Goal: Task Accomplishment & Management: Manage account settings

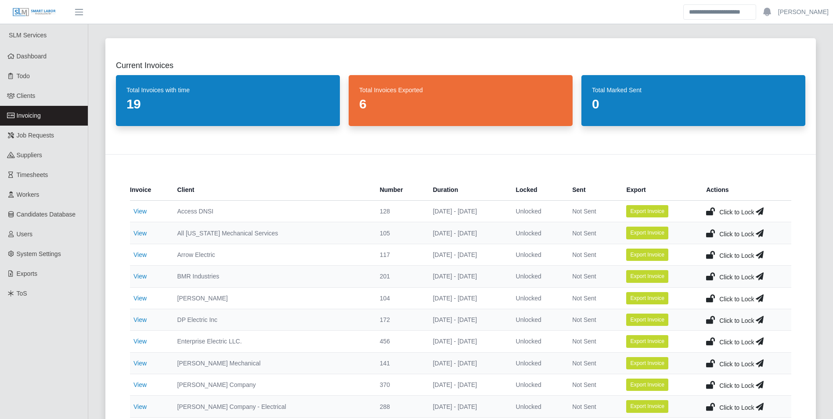
click at [42, 113] on link "Invoicing" at bounding box center [44, 116] width 88 height 20
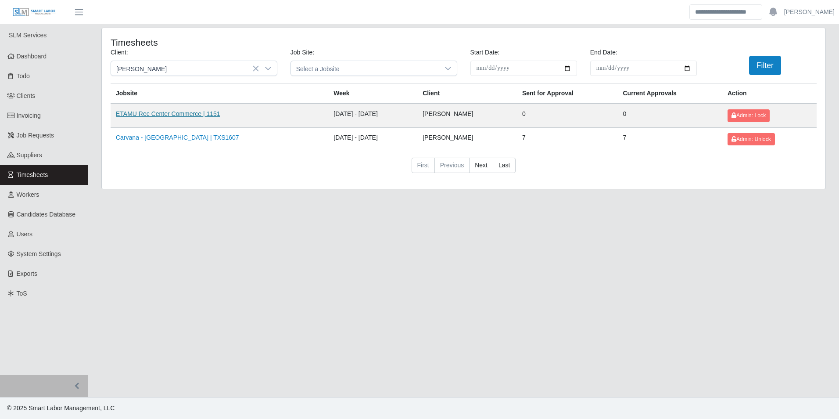
click at [171, 117] on link "ETAMU Rec Center Commerce | 1151" at bounding box center [168, 113] width 104 height 7
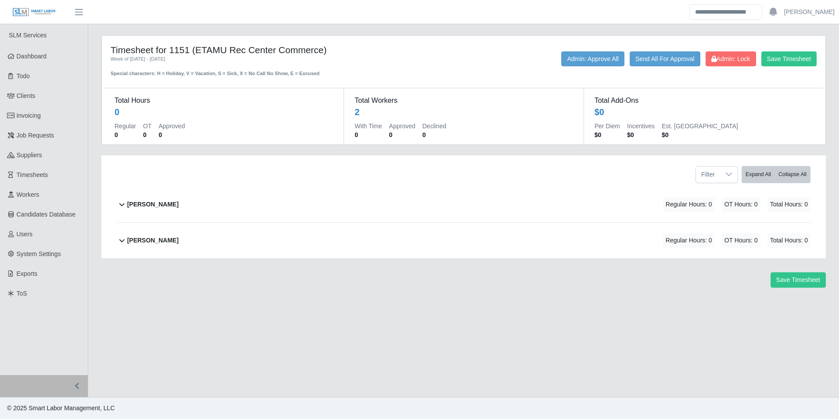
click at [179, 200] on b "Fabrizio Colaberardino" at bounding box center [152, 204] width 51 height 9
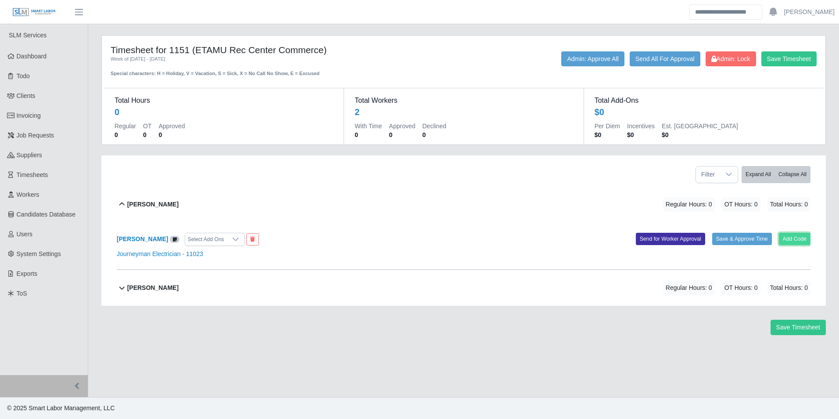
click at [792, 242] on button "Add Code" at bounding box center [795, 239] width 32 height 12
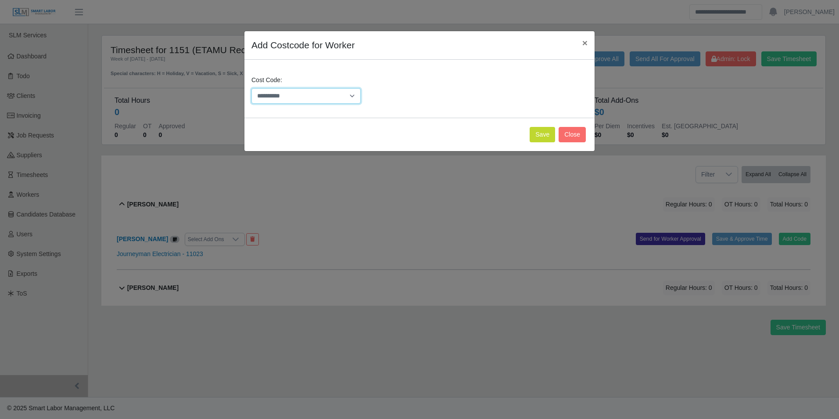
click at [297, 98] on select "**********" at bounding box center [306, 95] width 109 height 15
select select "**********"
click at [252, 88] on select "**********" at bounding box center [306, 95] width 109 height 15
click at [543, 135] on button "Save" at bounding box center [542, 134] width 25 height 15
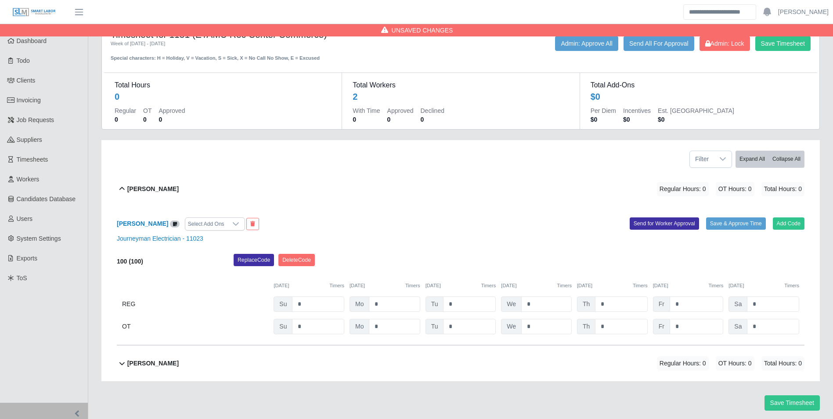
scroll to position [43, 0]
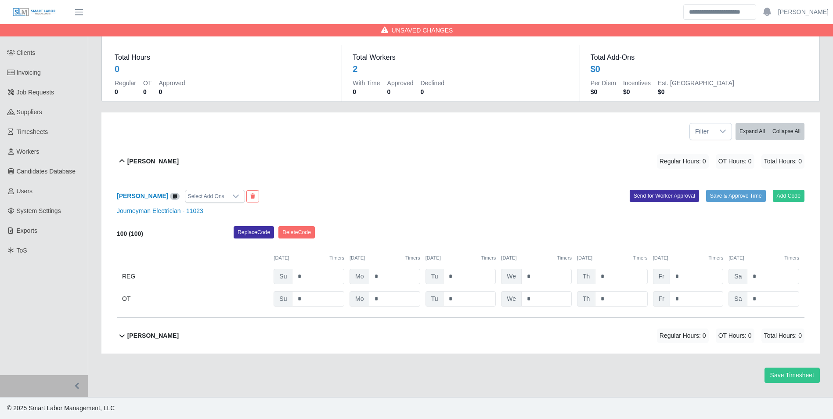
click at [190, 335] on div "Mario Colaberardino Regular Hours: 0 OT Hours: 0 Total Hours: 0" at bounding box center [465, 336] width 677 height 36
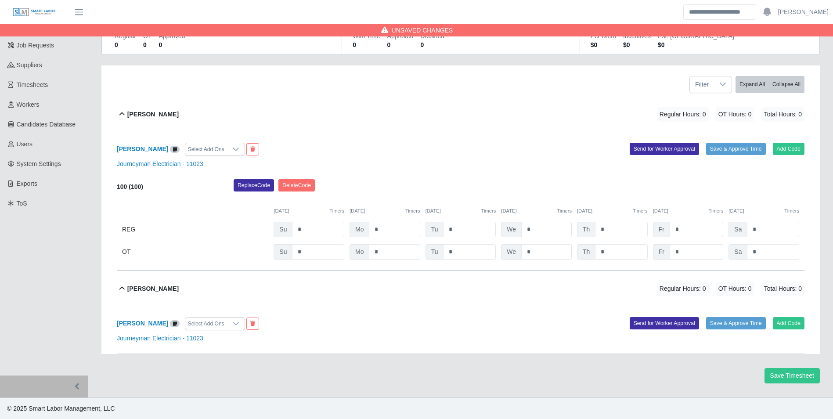
scroll to position [91, 0]
click at [789, 322] on button "Add Code" at bounding box center [789, 322] width 32 height 12
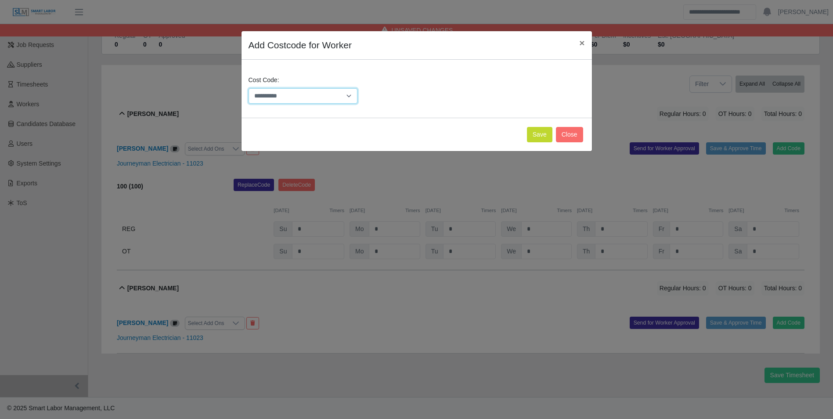
click at [290, 96] on select "**********" at bounding box center [302, 95] width 109 height 15
select select "**********"
click at [248, 88] on select "**********" at bounding box center [302, 95] width 109 height 15
click at [531, 136] on button "Save" at bounding box center [539, 134] width 25 height 15
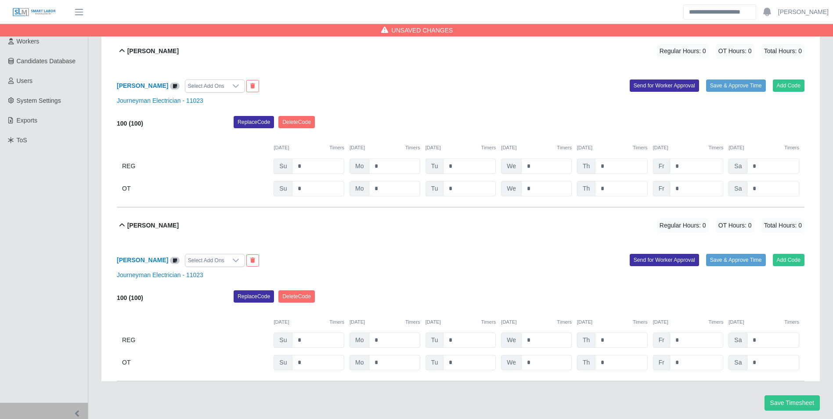
scroll to position [138, 0]
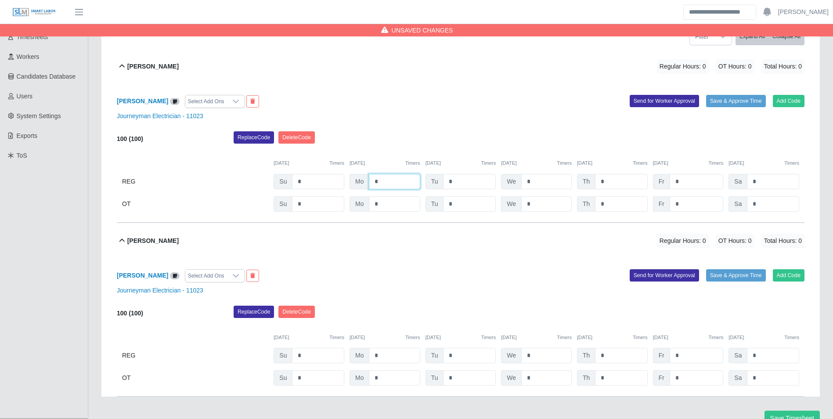
click at [407, 179] on input "*" at bounding box center [394, 181] width 51 height 15
type input "*"
click at [478, 180] on input "*" at bounding box center [469, 181] width 53 height 15
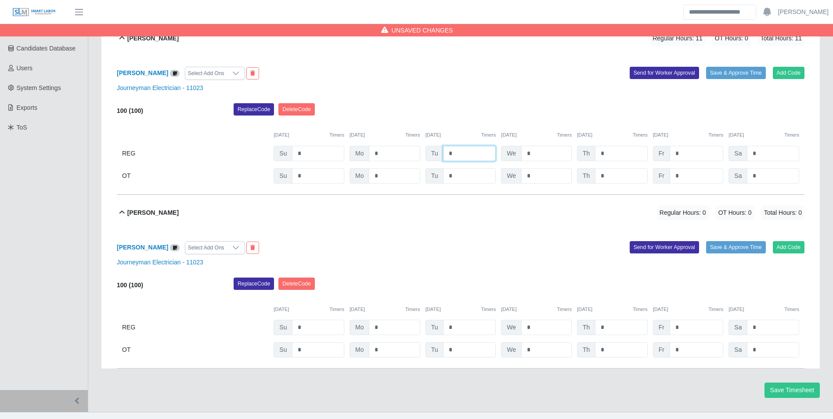
scroll to position [182, 0]
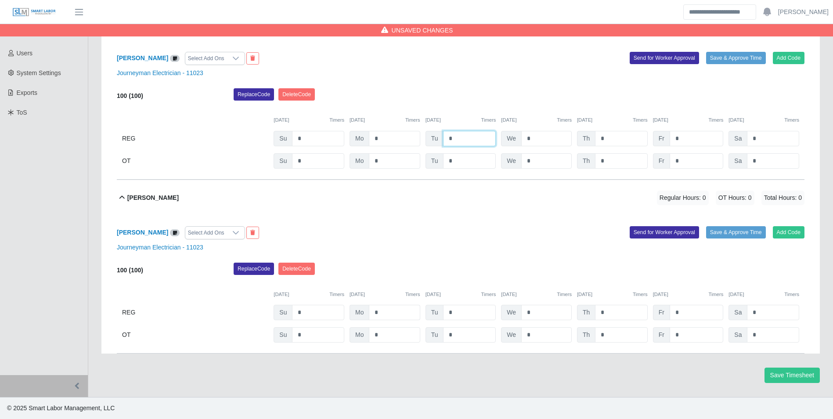
type input "*"
click at [404, 146] on input "*" at bounding box center [394, 138] width 51 height 15
type input "*"
click at [467, 280] on div "08/24/2025 Timers 08/25/2025 Timers 08/26/2025 Timers 08/27/2025 Timers 08/28/2…" at bounding box center [460, 289] width 687 height 18
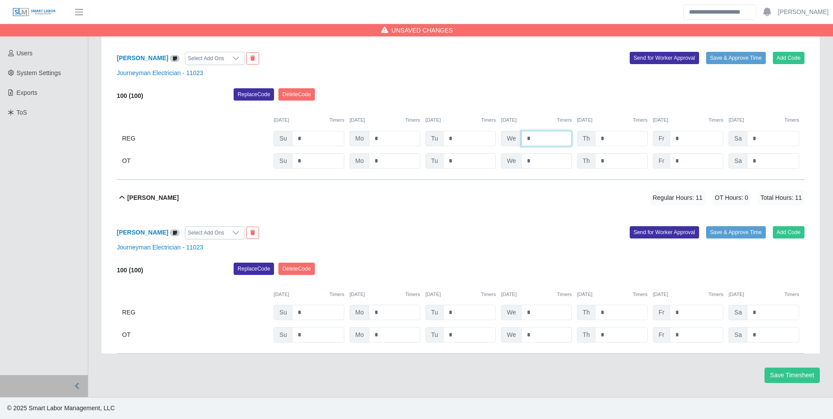
click at [539, 140] on input "*" at bounding box center [546, 138] width 50 height 15
type input "*"
click at [551, 146] on input "*" at bounding box center [546, 138] width 50 height 15
type input "*"
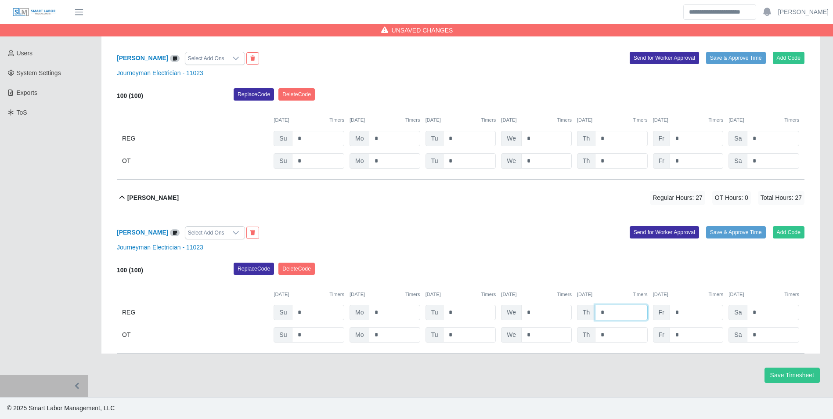
type input "*"
click at [533, 288] on div "08/24/2025 Timers 08/25/2025 Timers 08/26/2025 Timers 08/27/2025 Timers 08/28/2…" at bounding box center [460, 289] width 687 height 18
click at [690, 133] on input "*" at bounding box center [696, 138] width 54 height 15
type input "*"
click at [697, 146] on input "*" at bounding box center [696, 138] width 54 height 15
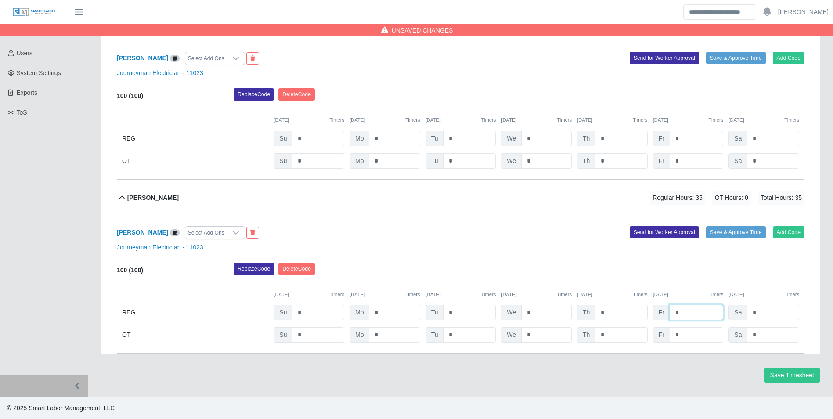
type input "*"
click at [683, 278] on div "Replace Code Delete Code" at bounding box center [519, 271] width 584 height 18
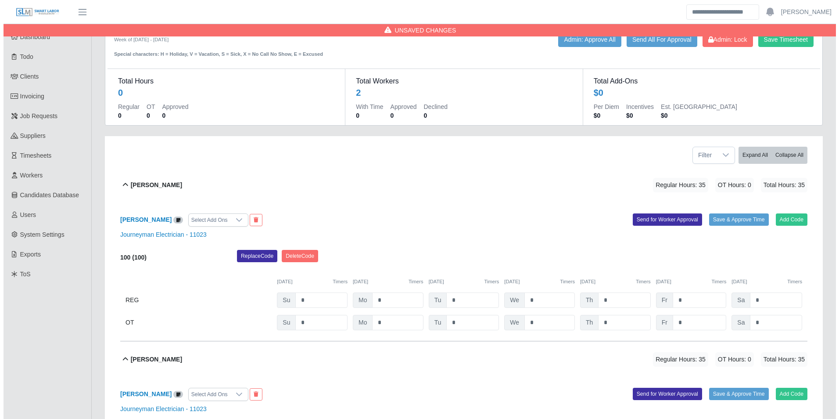
scroll to position [0, 0]
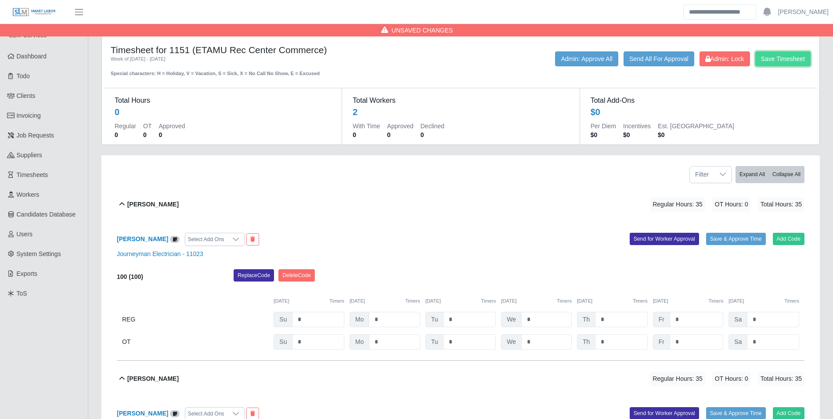
click at [776, 60] on button "Save Timesheet" at bounding box center [782, 58] width 55 height 15
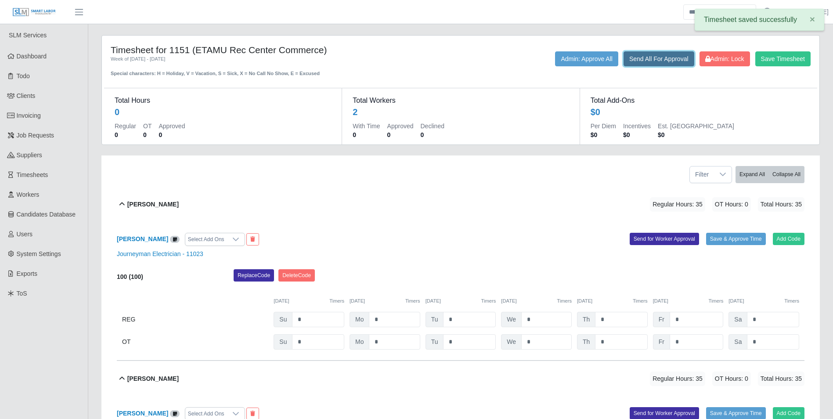
click at [637, 60] on button "Send All For Approval" at bounding box center [658, 58] width 71 height 15
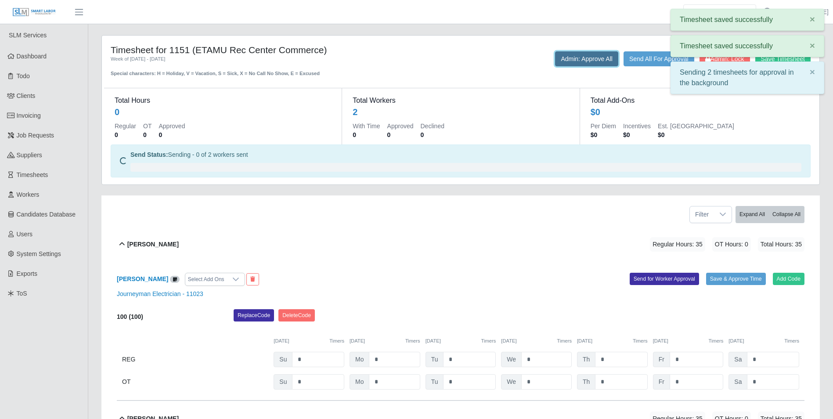
click at [585, 57] on button "Admin: Approve All" at bounding box center [586, 58] width 63 height 15
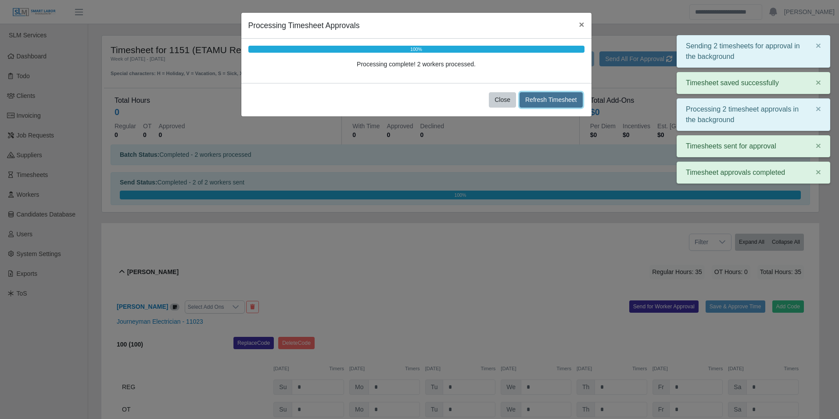
click at [551, 100] on button "Refresh Timesheet" at bounding box center [551, 99] width 63 height 15
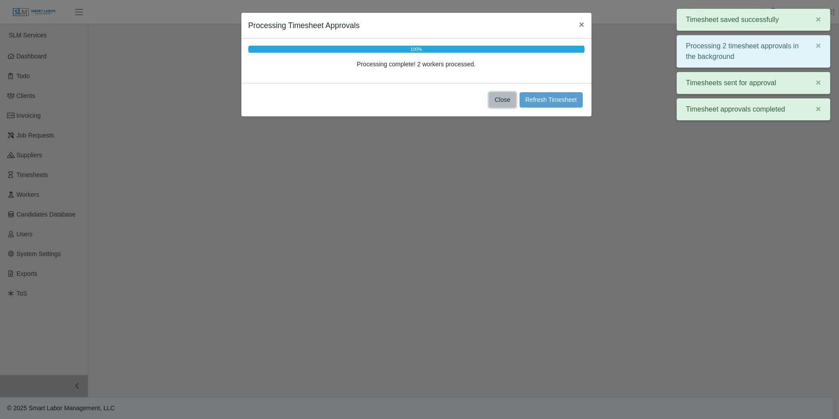
click at [501, 100] on button "Close" at bounding box center [502, 99] width 27 height 15
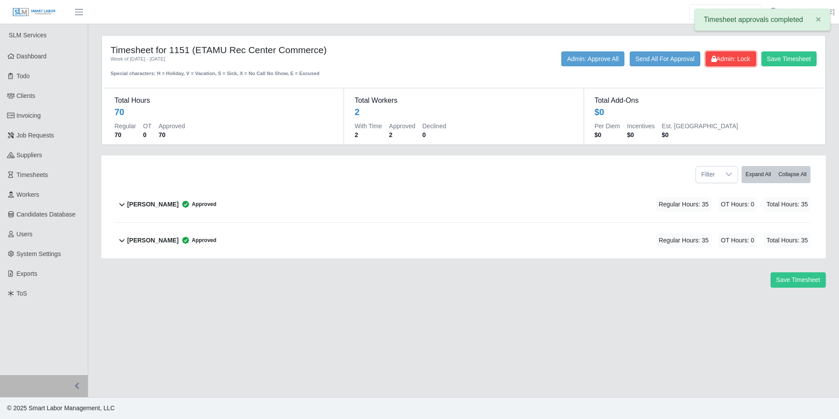
click at [732, 63] on button "Admin: Lock" at bounding box center [731, 58] width 50 height 15
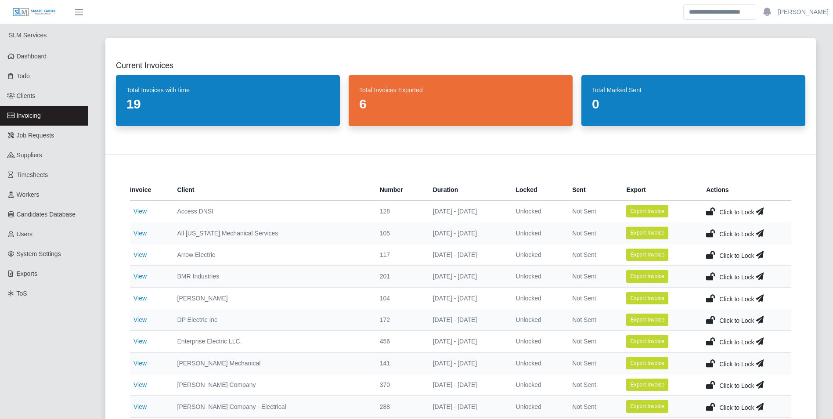
scroll to position [44, 0]
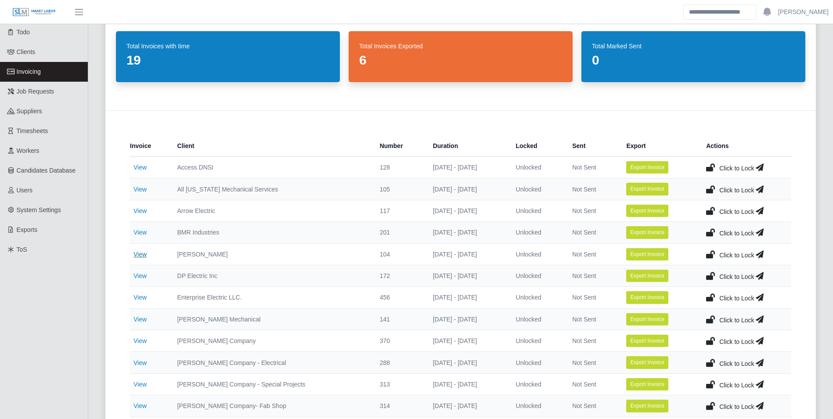
click at [141, 253] on link "View" at bounding box center [139, 254] width 13 height 7
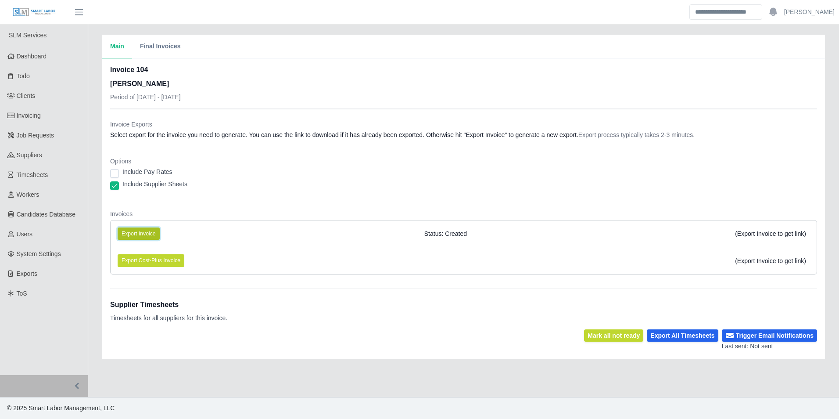
click at [144, 233] on button "Export Invoice" at bounding box center [139, 233] width 42 height 12
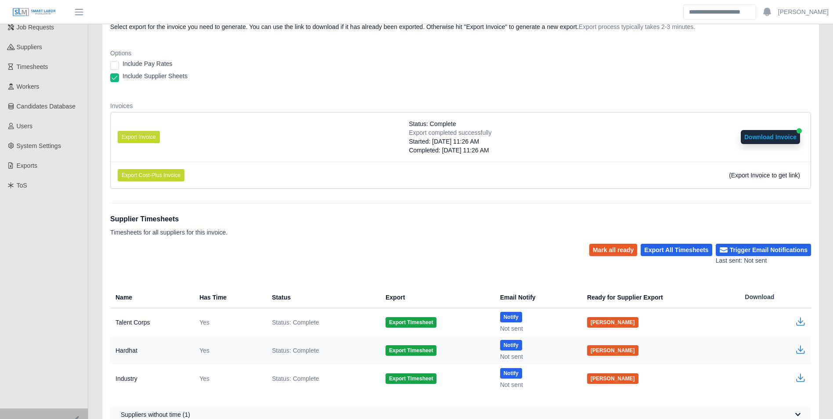
scroll to position [141, 0]
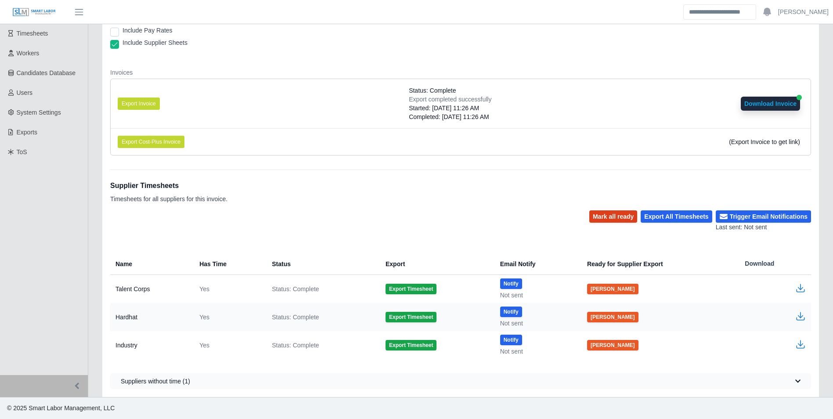
click at [615, 220] on button "Mark all ready" at bounding box center [613, 216] width 48 height 12
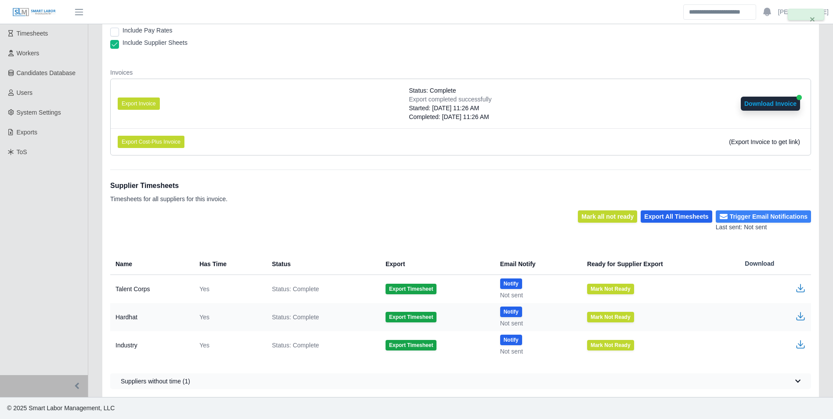
click at [759, 216] on button "Trigger Email Notifications" at bounding box center [762, 216] width 95 height 12
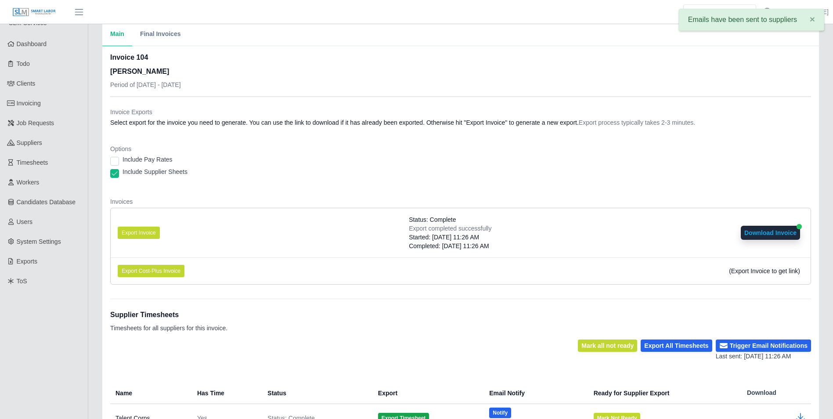
scroll to position [10, 0]
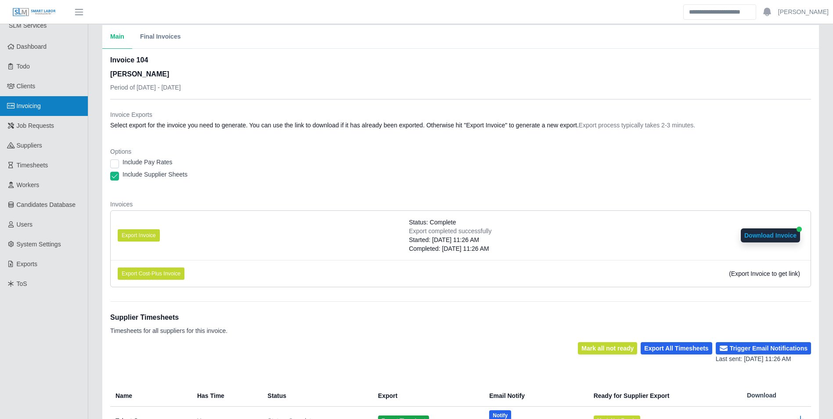
click at [26, 107] on span "Invoicing" at bounding box center [29, 105] width 24 height 7
